Goal: Find specific page/section: Find specific page/section

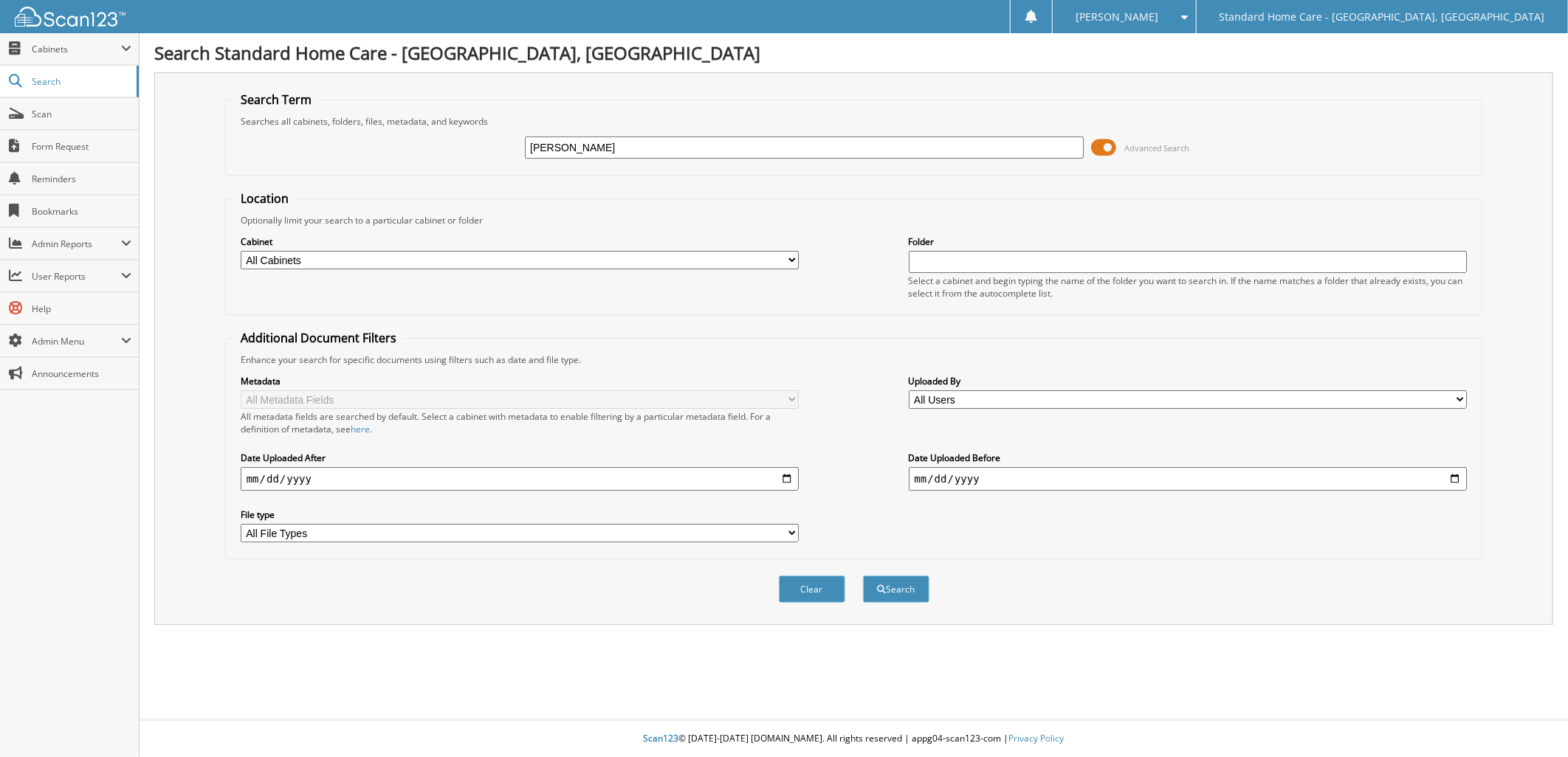
type input "[PERSON_NAME]"
click at [863, 576] on button "Search" at bounding box center [896, 589] width 67 height 27
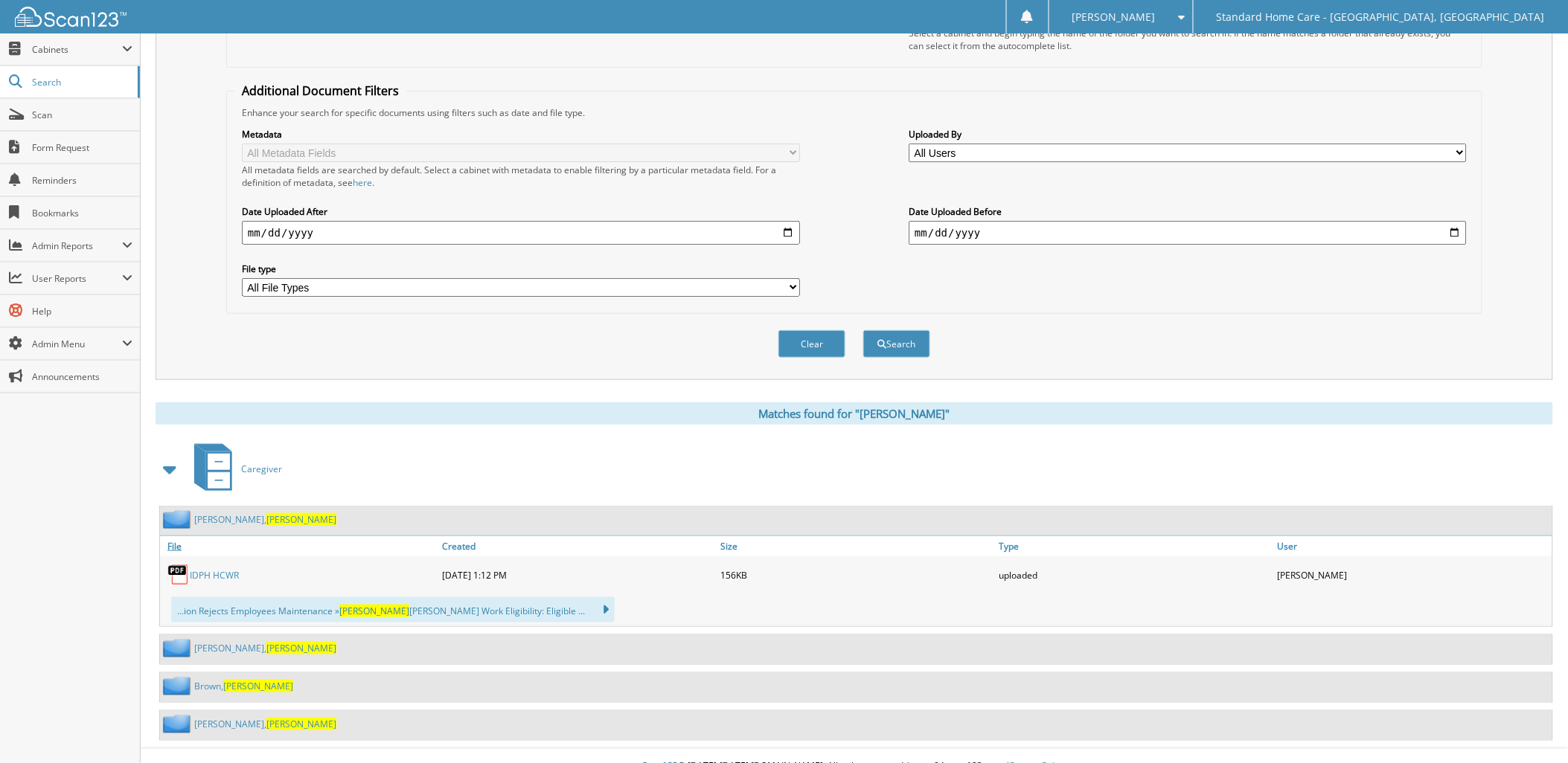
scroll to position [257, 0]
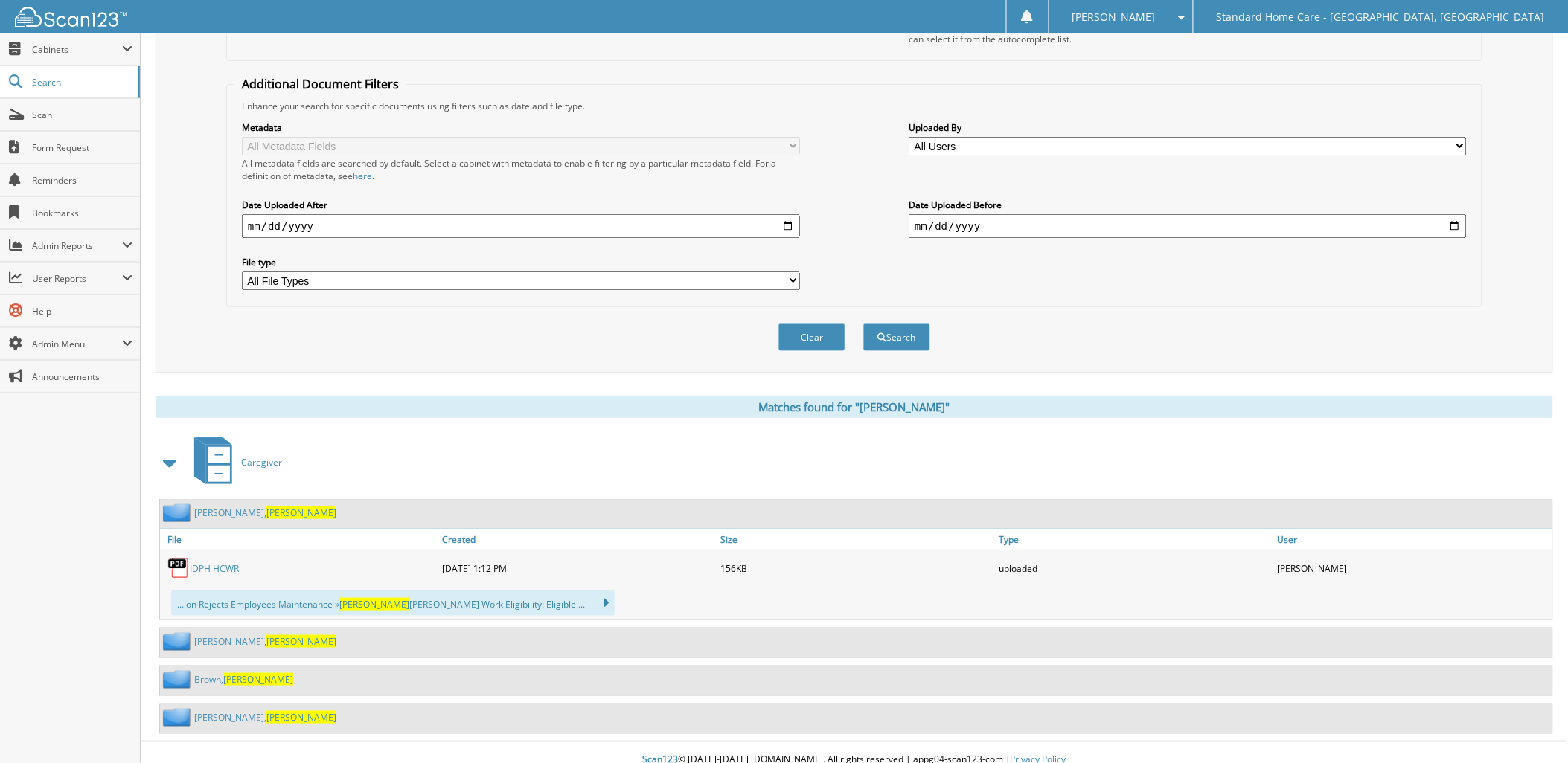
click at [242, 506] on div "[PERSON_NAME]" at bounding box center [248, 513] width 177 height 19
click at [266, 506] on span "[PERSON_NAME]" at bounding box center [301, 512] width 70 height 13
